Goal: Find specific page/section: Find specific page/section

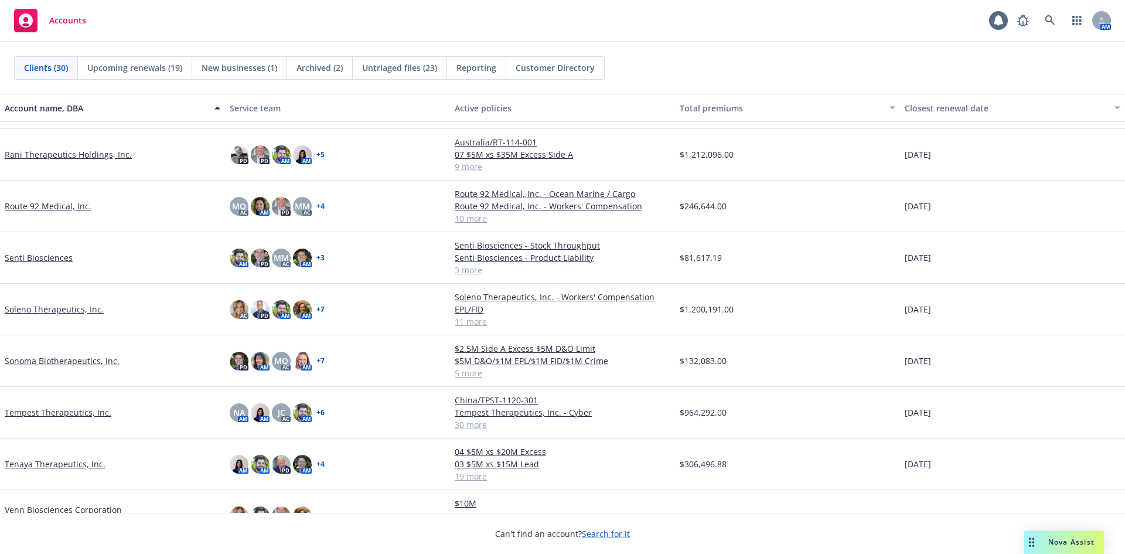
scroll to position [1058, 0]
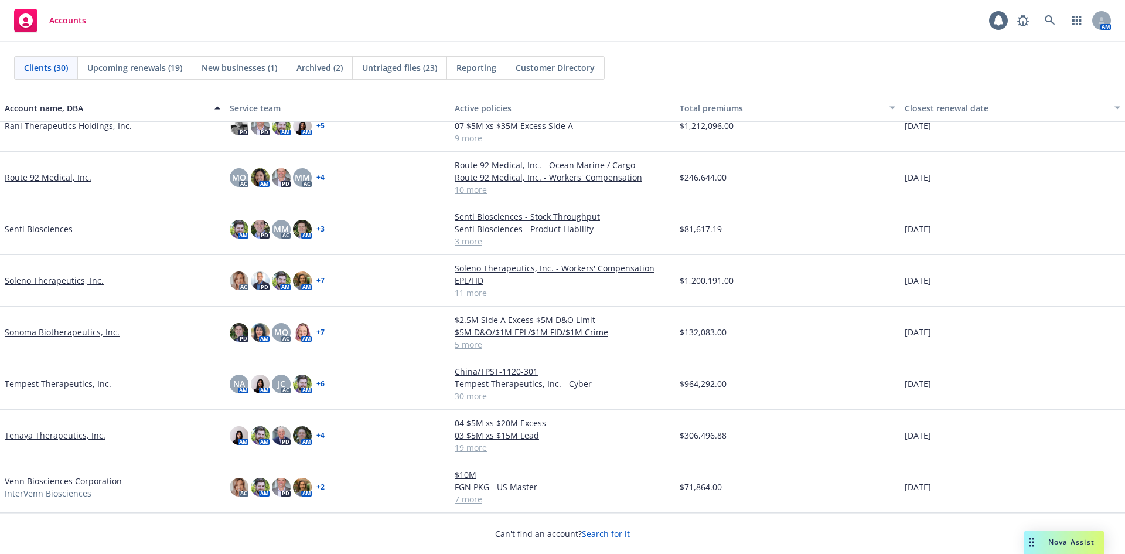
click at [58, 180] on link "Route 92 Medical, Inc." at bounding box center [48, 177] width 87 height 12
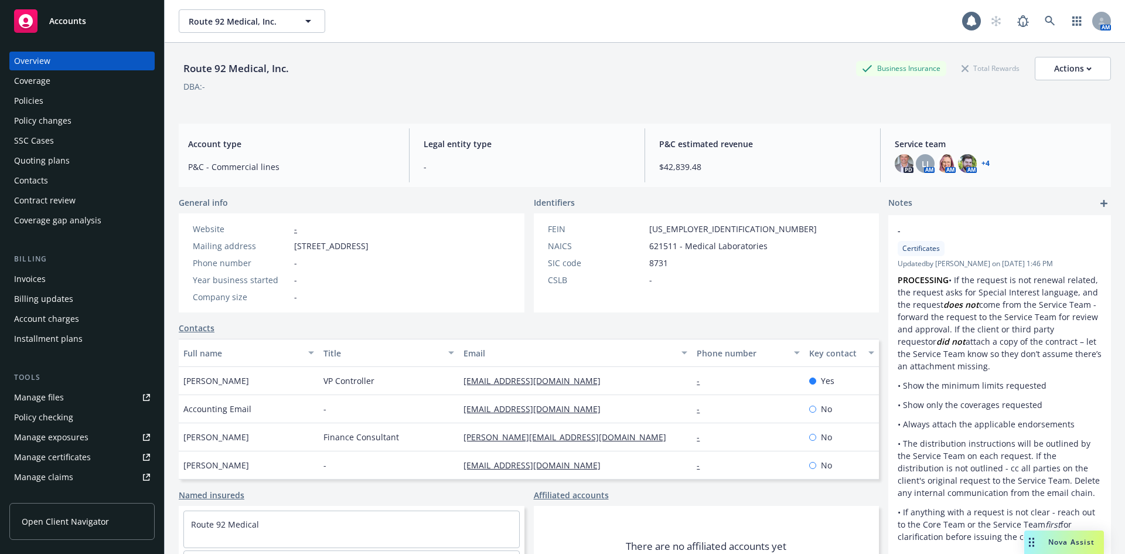
click at [982, 165] on link "+ 4" at bounding box center [986, 163] width 8 height 7
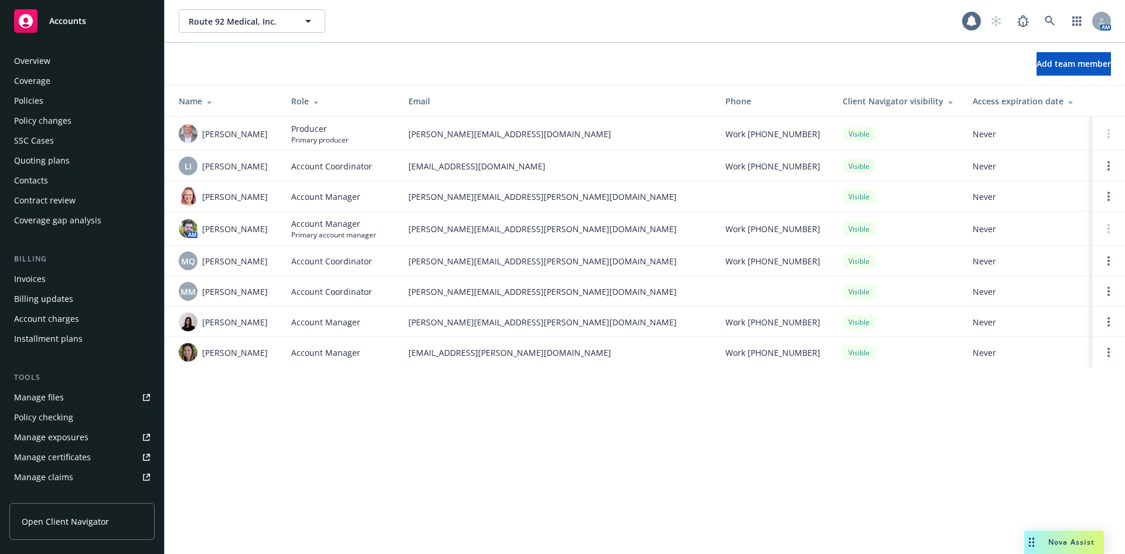
click at [67, 98] on div "Policies" at bounding box center [82, 100] width 136 height 19
